Goal: Find specific fact: Find contact information

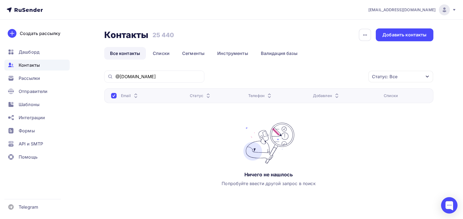
click at [84, 77] on div "Контакты Контакты 25 440 25 440 История импорта Добавить контакты Все контакты …" at bounding box center [231, 127] width 449 height 214
drag, startPoint x: 147, startPoint y: 73, endPoint x: 70, endPoint y: 73, distance: 76.5
click at [70, 73] on div "[EMAIL_ADDRESS][DOMAIN_NAME] Аккаунт Тарифы Выйти Создать рассылку [GEOGRAPHIC_…" at bounding box center [231, 116] width 463 height 233
drag, startPoint x: 153, startPoint y: 76, endPoint x: 34, endPoint y: 72, distance: 119.3
click at [34, 72] on div "[EMAIL_ADDRESS][DOMAIN_NAME] Аккаунт Тарифы Выйти Создать рассылку [GEOGRAPHIC_…" at bounding box center [231, 116] width 463 height 233
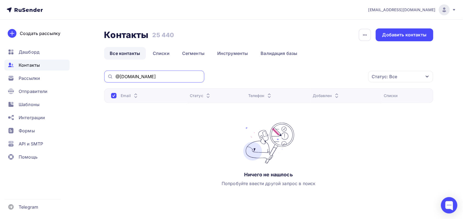
paste input "kosolapova.[PERSON_NAME]@konar"
drag, startPoint x: 148, startPoint y: 77, endPoint x: 93, endPoint y: 71, distance: 55.4
click at [93, 71] on div "Контакты Контакты 25 440 25 440 История импорта Добавить контакты Все контакты …" at bounding box center [231, 127] width 449 height 214
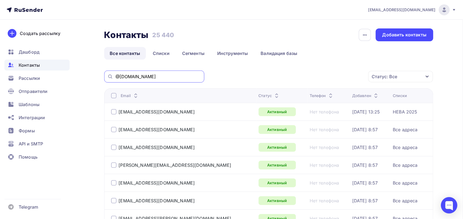
click at [156, 78] on input "@[DOMAIN_NAME]" at bounding box center [157, 77] width 85 height 6
paste input "[EMAIL_ADDRESS][DOMAIN_NAME]"
drag, startPoint x: 153, startPoint y: 73, endPoint x: 88, endPoint y: 73, distance: 64.9
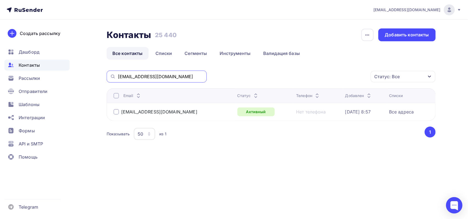
drag, startPoint x: 176, startPoint y: 73, endPoint x: 41, endPoint y: 69, distance: 134.9
click at [41, 69] on div "[EMAIL_ADDRESS][DOMAIN_NAME] Аккаунт Тарифы Выйти Создать рассылку [GEOGRAPHIC_…" at bounding box center [234, 88] width 468 height 177
paste input "[EMAIL_ADDRESS][DOMAIN_NAME]"
drag, startPoint x: 134, startPoint y: 76, endPoint x: 73, endPoint y: 75, distance: 60.6
click at [73, 75] on div "[EMAIL_ADDRESS][DOMAIN_NAME] Аккаунт Тарифы Выйти Создать рассылку [GEOGRAPHIC_…" at bounding box center [234, 88] width 468 height 177
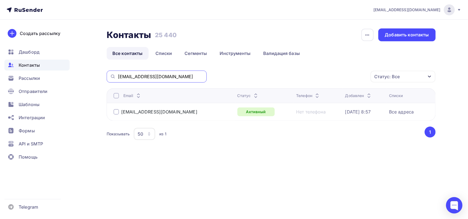
drag, startPoint x: 135, startPoint y: 76, endPoint x: 101, endPoint y: 77, distance: 34.5
click at [101, 77] on div "Контакты Контакты 25 440 25 440 История импорта Добавить контакты Все контакты …" at bounding box center [233, 98] width 449 height 157
type input "@[DOMAIN_NAME]"
